Goal: Navigation & Orientation: Find specific page/section

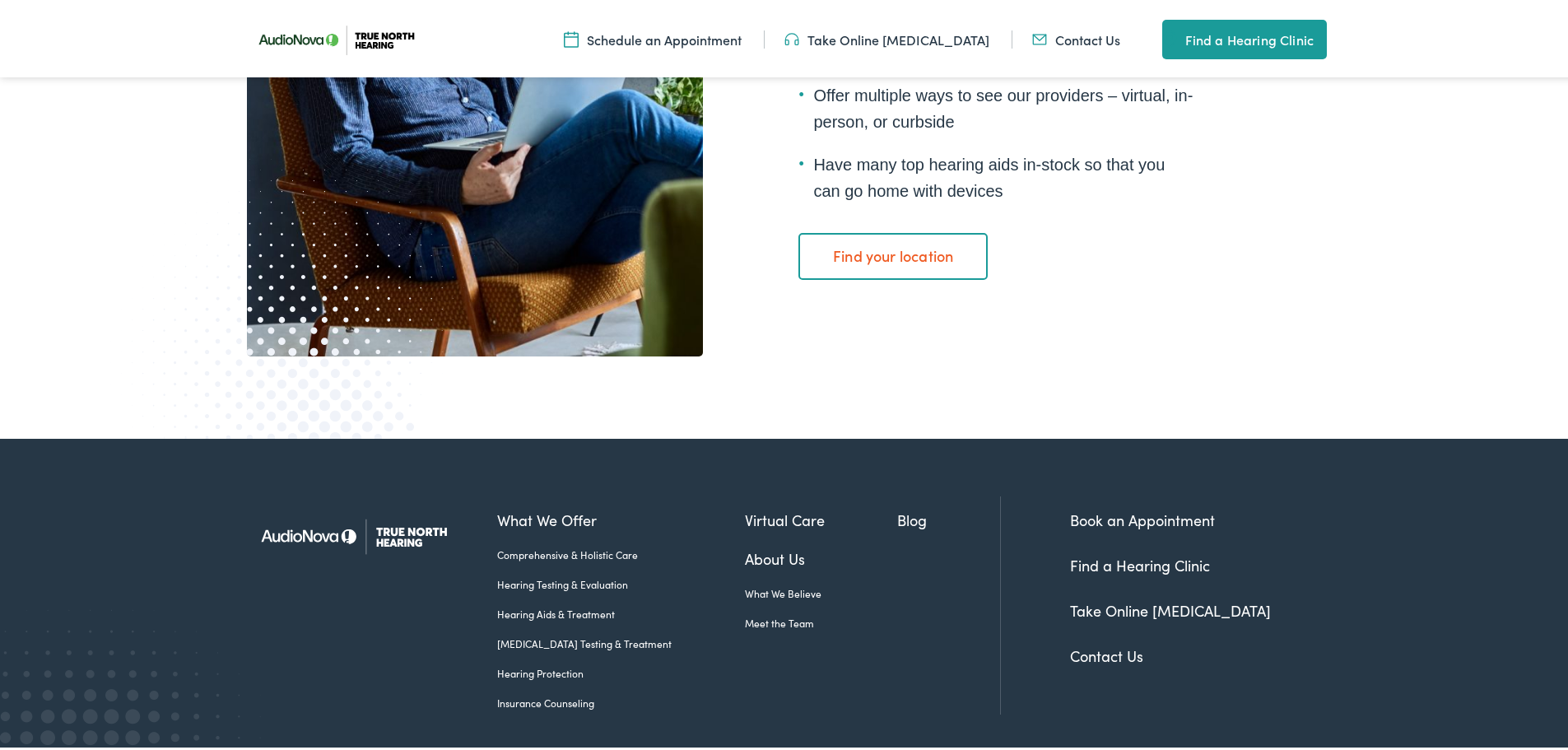
scroll to position [3152, 0]
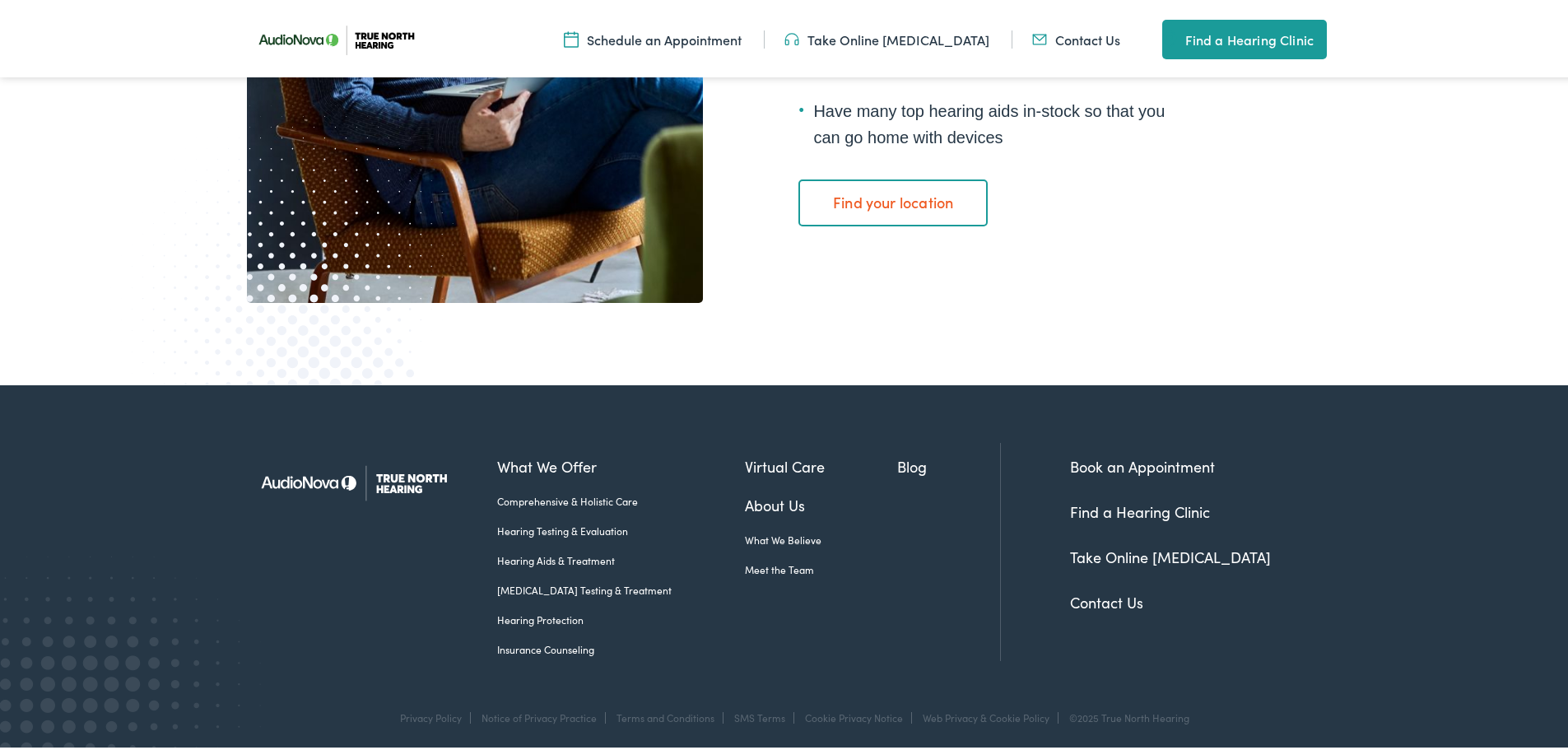
click at [755, 510] on link "About Us" at bounding box center [821, 502] width 153 height 22
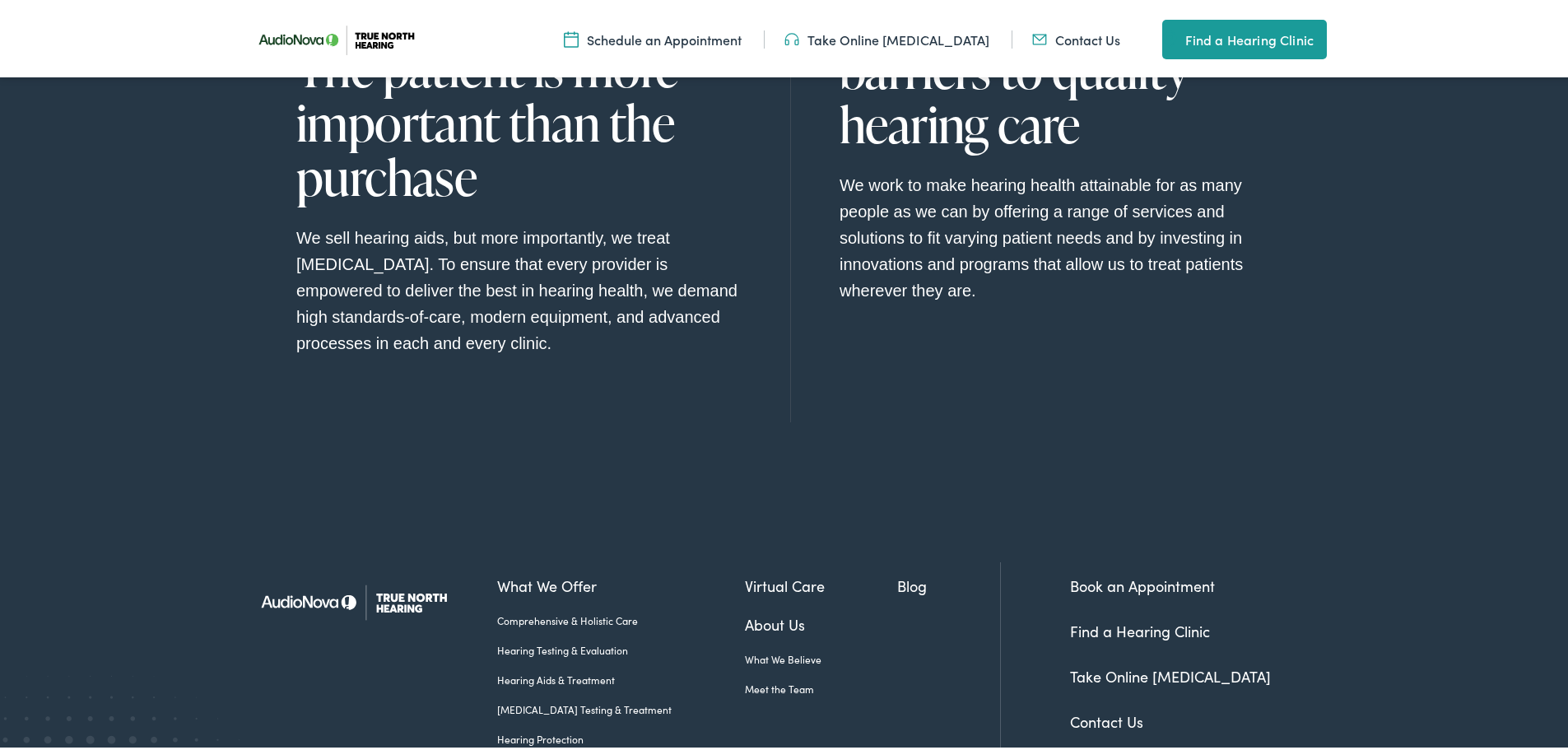
scroll to position [1906, 0]
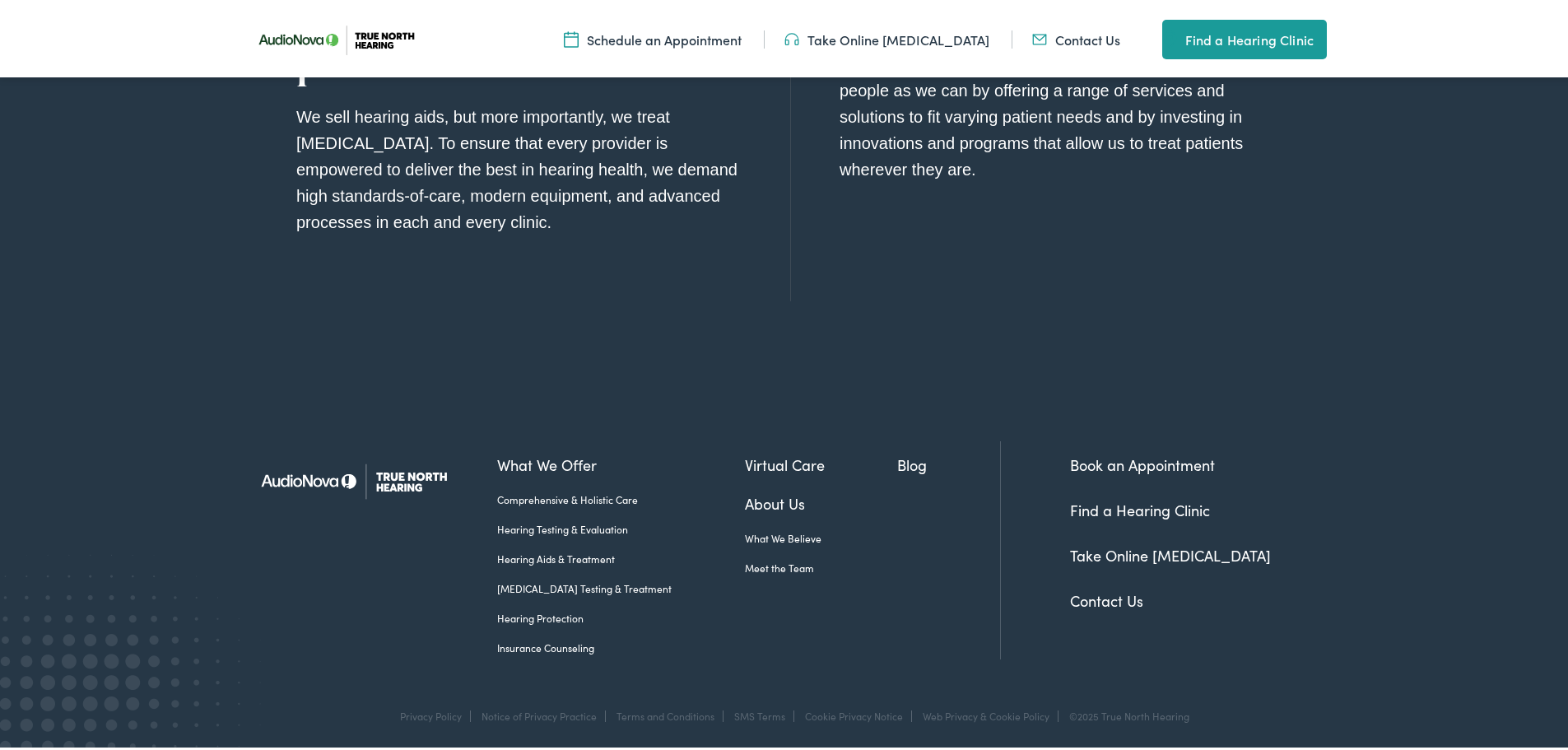
click at [1125, 506] on link "Find a Hearing Clinic" at bounding box center [1140, 507] width 140 height 21
